Goal: Task Accomplishment & Management: Complete application form

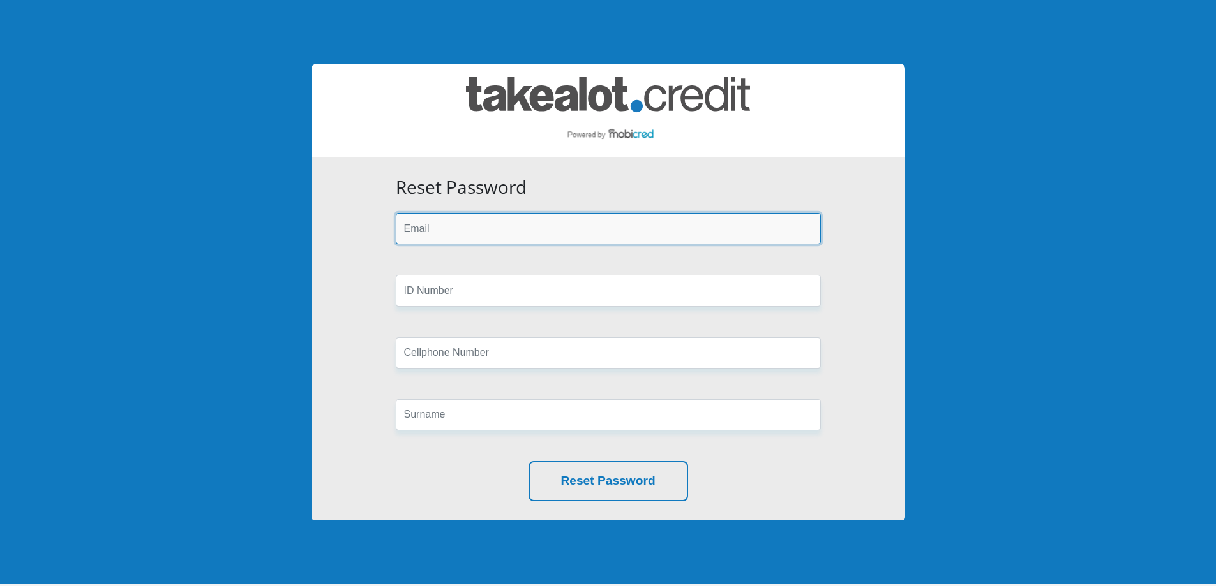
click at [534, 228] on input "email" at bounding box center [608, 228] width 425 height 31
type input "[EMAIL_ADDRESS][DOMAIN_NAME]"
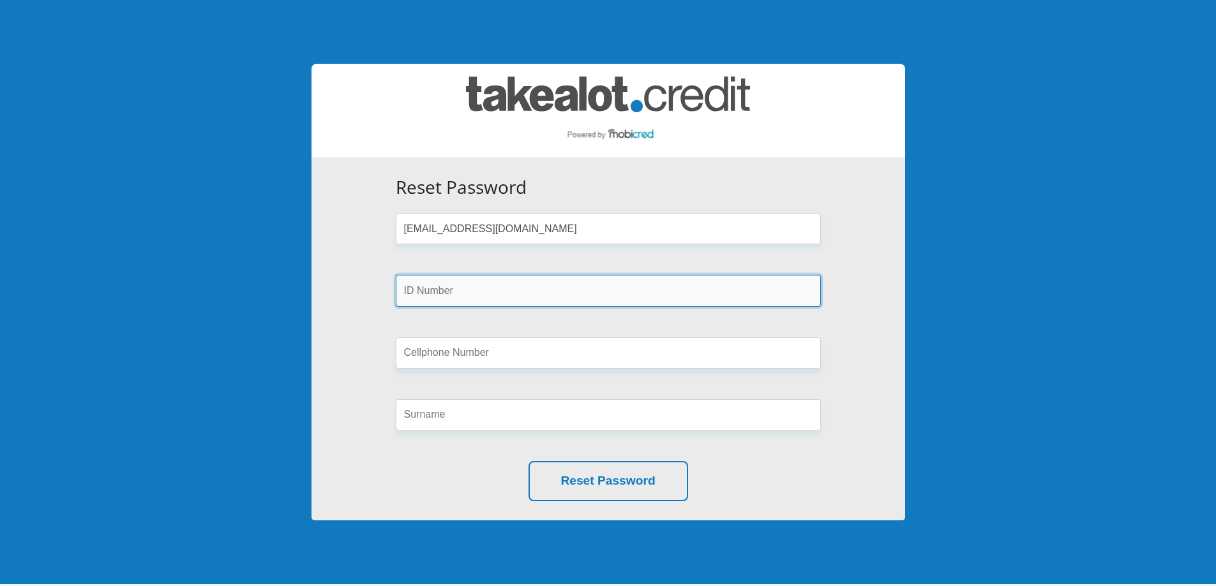
click at [503, 284] on input "text" at bounding box center [608, 290] width 425 height 31
type input "9810185085084"
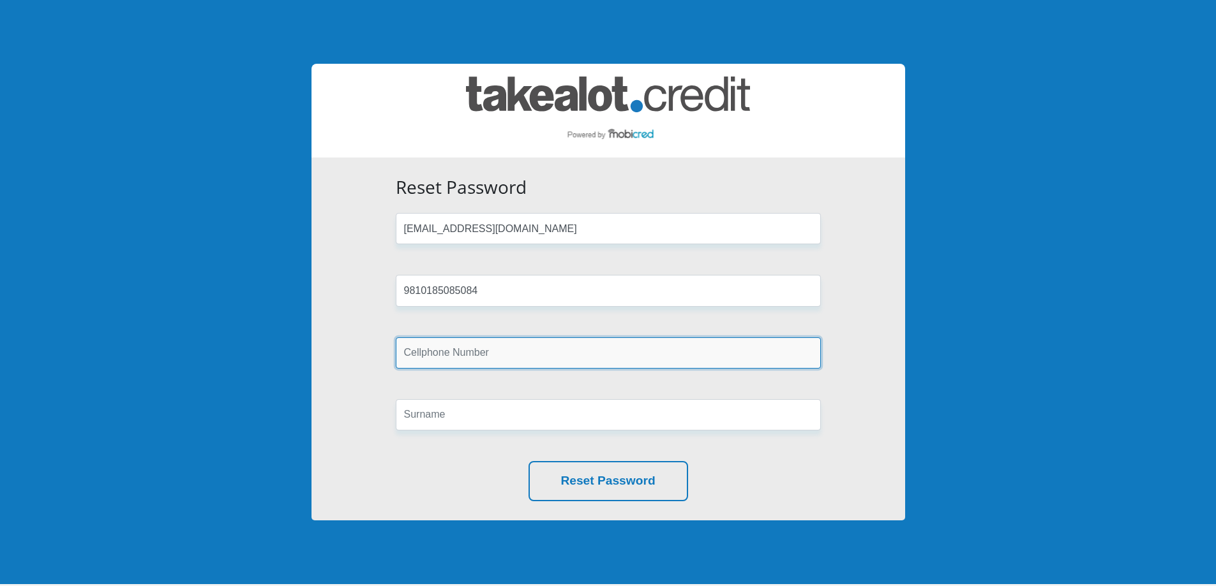
click at [486, 355] on input "text" at bounding box center [608, 353] width 425 height 31
type input "0762379592"
type input "VAN VREDEN"
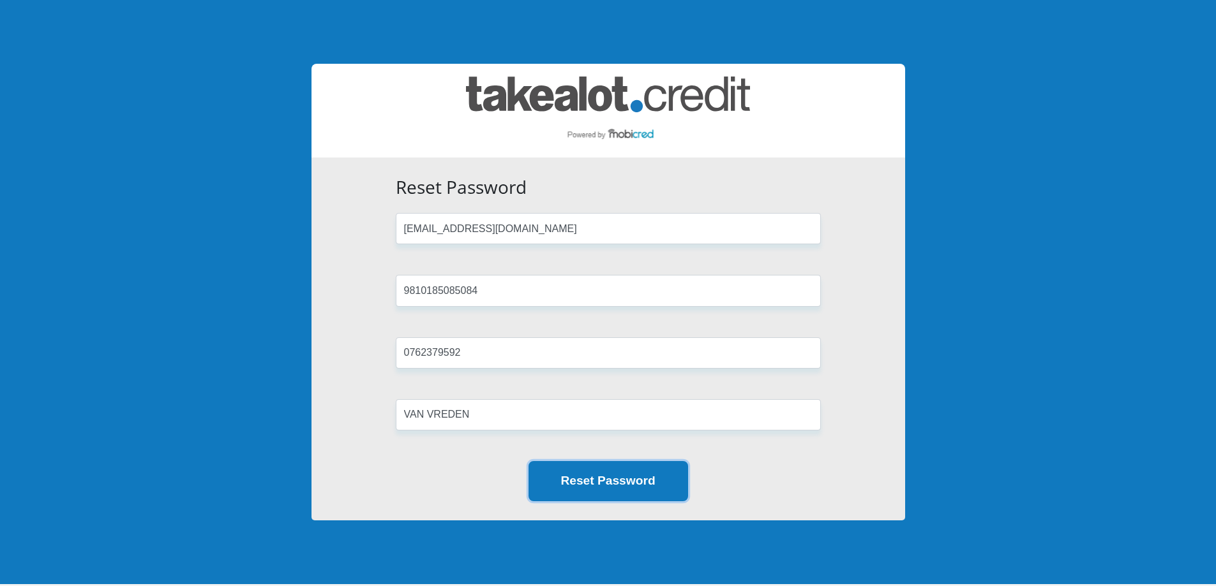
click at [591, 484] on button "Reset Password" at bounding box center [608, 481] width 160 height 40
